Goal: Task Accomplishment & Management: Manage account settings

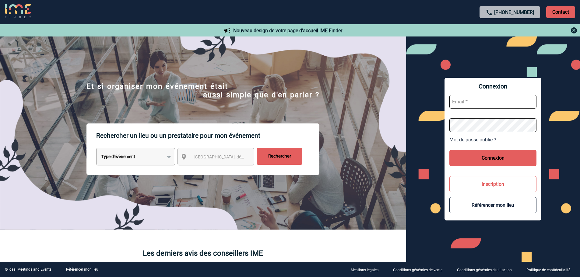
type input "fdelfondo@ime-groupe.com"
drag, startPoint x: 505, startPoint y: 160, endPoint x: 501, endPoint y: 160, distance: 4.3
click at [505, 160] on button "Connexion" at bounding box center [493, 158] width 87 height 16
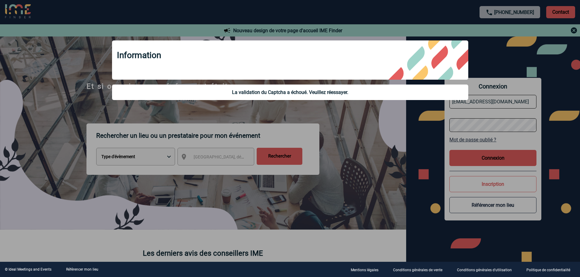
click at [203, 109] on div "Information La validation du Captcha a échoué. Veuillez réessayer." at bounding box center [290, 71] width 372 height 76
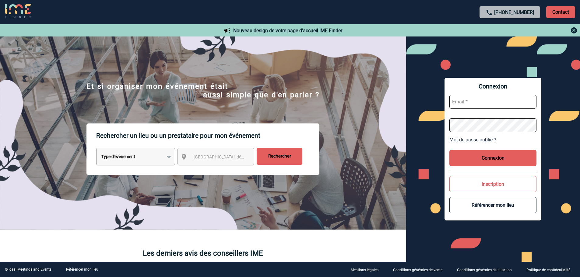
type input "fdelfondo@ime-groupe.com"
click at [528, 162] on button "Connexion" at bounding box center [493, 158] width 87 height 16
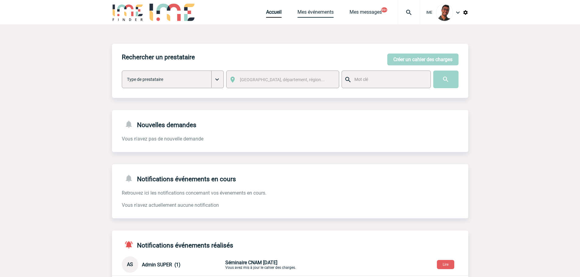
click at [310, 10] on link "Mes événements" at bounding box center [316, 13] width 36 height 9
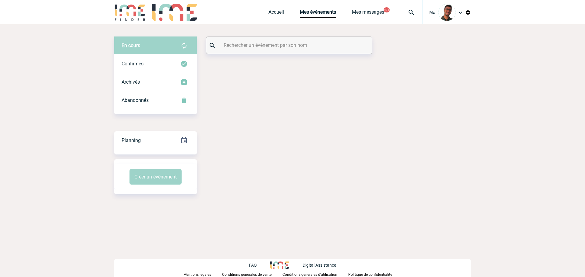
click at [272, 46] on input "text" at bounding box center [290, 45] width 136 height 9
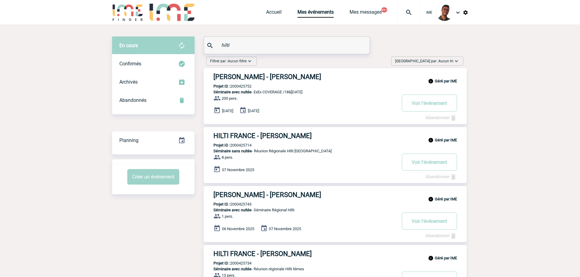
type input "hilti"
click at [338, 65] on div "Filtrer par : Aucun filtre Aucun filtre Prise de brief Recherche & Sélection Pr…" at bounding box center [335, 63] width 262 height 12
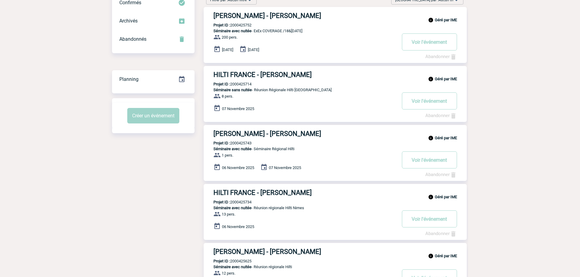
scroll to position [122, 0]
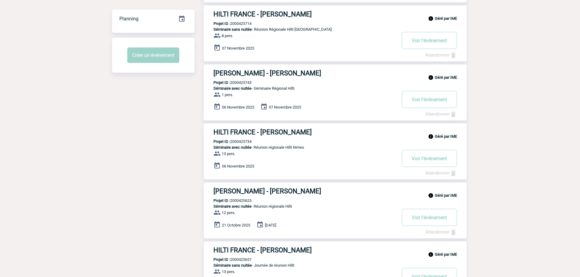
drag, startPoint x: 274, startPoint y: 8, endPoint x: 267, endPoint y: 5, distance: 7.8
click at [267, 5] on div "Filtrer par : Aucun filtre Aucun filtre Prise de brief Recherche & Sélection Pr…" at bounding box center [332, 240] width 274 height 616
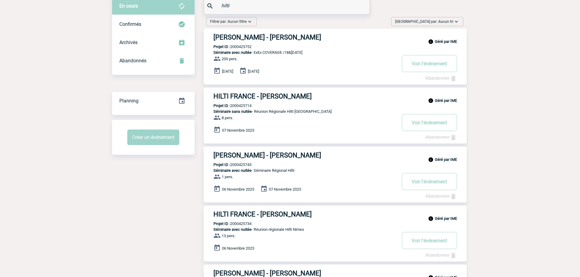
scroll to position [0, 0]
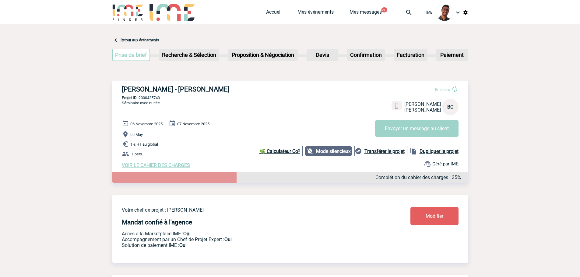
click at [270, 101] on div "[PERSON_NAME] - [PERSON_NAME] En cours [PERSON_NAME] HILTI FRANCE [GEOGRAPHIC_D…" at bounding box center [290, 127] width 356 height 93
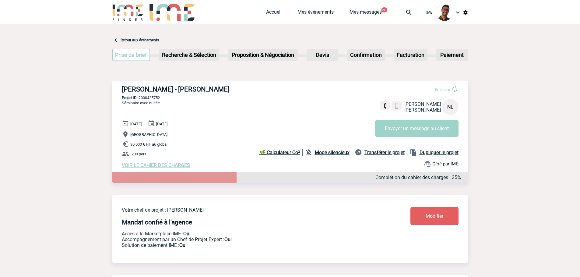
click at [338, 152] on b "Mode silencieux" at bounding box center [332, 153] width 35 height 6
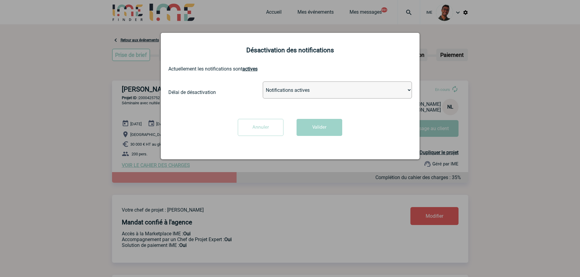
click at [291, 98] on select "Notifications actives Désactiver pour 2 heures Désactiver pour 1 semaines Désac…" at bounding box center [337, 90] width 149 height 17
select select "infinite"
click at [263, 82] on select "Notifications actives Désactiver pour 2 heures Désactiver pour 1 semaines Désac…" at bounding box center [337, 90] width 149 height 17
click at [317, 126] on button "Valider" at bounding box center [320, 127] width 46 height 17
